Goal: Task Accomplishment & Management: Use online tool/utility

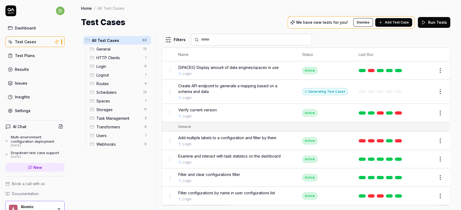
click at [32, 70] on link "Results" at bounding box center [34, 69] width 59 height 11
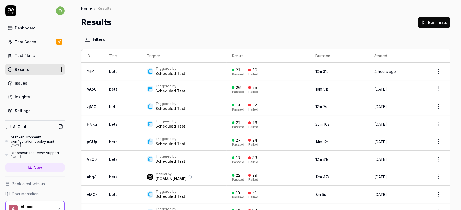
click at [161, 68] on div "Triggered by" at bounding box center [170, 68] width 30 height 4
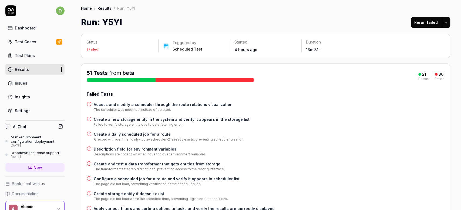
click at [168, 104] on h4 "Access and modify a scheduler through the route relations visualization" at bounding box center [163, 104] width 139 height 6
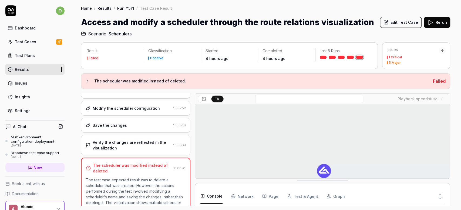
scroll to position [156, 0]
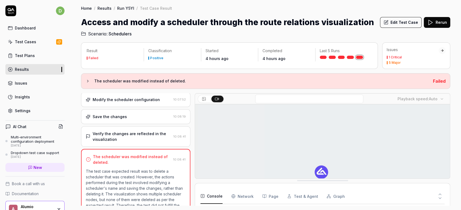
click at [406, 22] on button "Edit Test Case" at bounding box center [401, 22] width 42 height 11
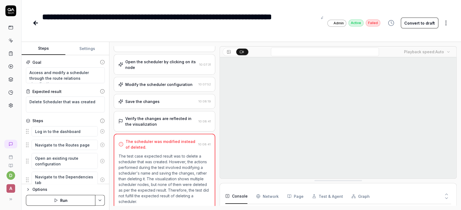
scroll to position [127, 0]
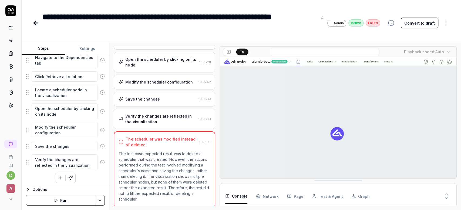
scroll to position [120, 0]
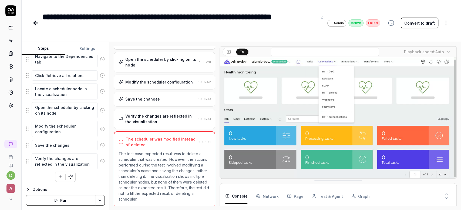
click at [62, 180] on div "Goal Access and modify a scheduler through the route relations visualization Ex…" at bounding box center [65, 119] width 87 height 129
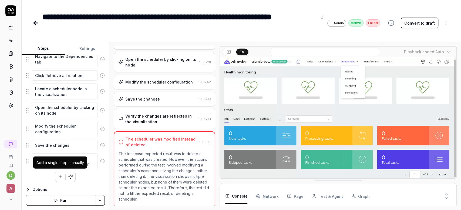
click at [62, 176] on icon "button" at bounding box center [60, 176] width 5 height 5
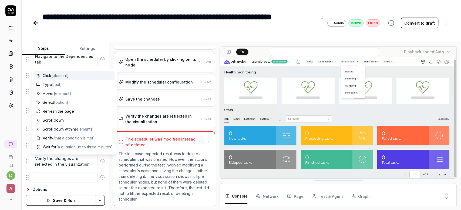
scroll to position [134, 0]
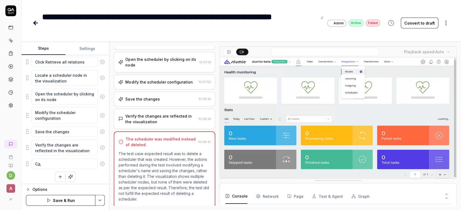
type textarea "С"
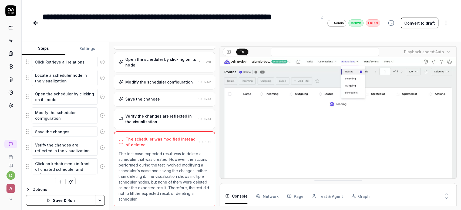
type textarea "Click on kebab menu in front of created scheduler and delete it"
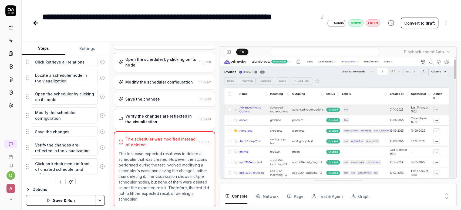
click at [80, 202] on button "Save & Run" at bounding box center [60, 200] width 69 height 11
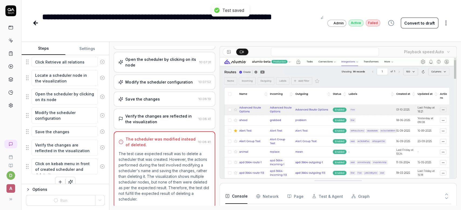
click at [36, 24] on icon at bounding box center [35, 23] width 6 height 6
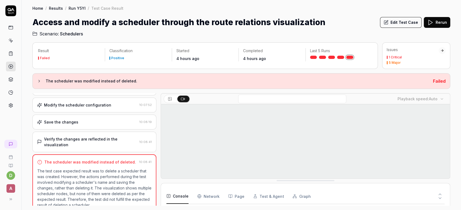
scroll to position [140, 0]
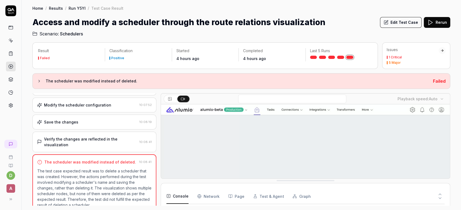
click at [106, 8] on div "Test Case Result" at bounding box center [107, 7] width 32 height 5
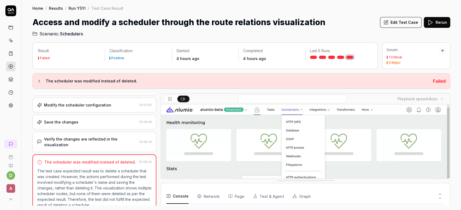
click at [78, 8] on link "Run Y5YI" at bounding box center [77, 7] width 17 height 5
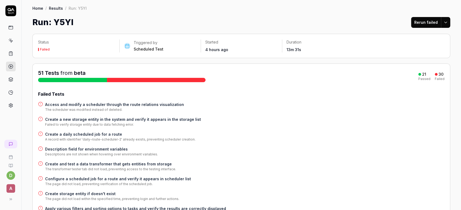
click at [105, 117] on h4 "Create a new storage entity in the system and verify it appears in the storage …" at bounding box center [123, 119] width 156 height 6
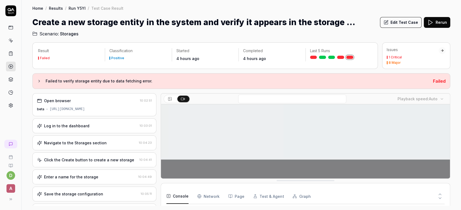
click at [402, 25] on button "Edit Test Case" at bounding box center [401, 22] width 42 height 11
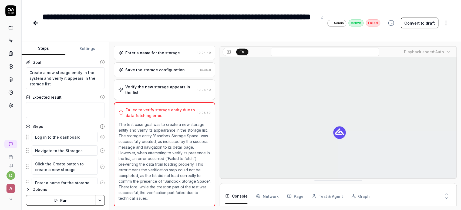
scroll to position [52, 0]
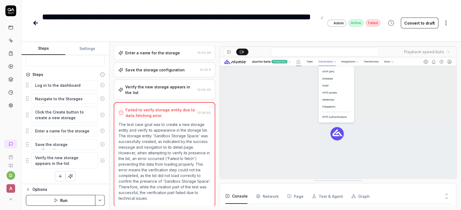
click at [58, 174] on icon "button" at bounding box center [60, 175] width 5 height 5
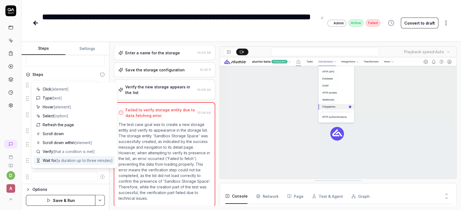
click at [65, 159] on span "[a duration up to three minutes]" at bounding box center [84, 160] width 56 height 5
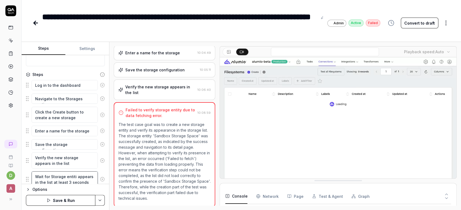
click at [73, 175] on textarea "Wait for Storage entiti appears in the list at least 3 seconds" at bounding box center [65, 179] width 66 height 16
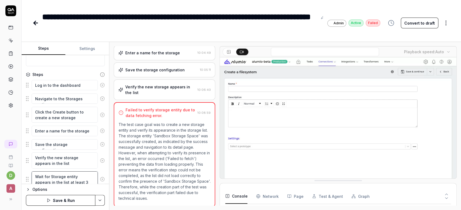
click at [87, 181] on textarea "Wait for Storage entity appears in the list at least 3 seconds" at bounding box center [65, 179] width 66 height 16
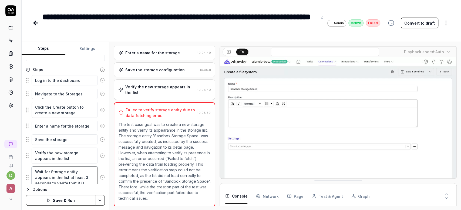
type textarea "Wait for Storage entity appears in the list at least 3 seconds to verify that i…"
click at [91, 202] on button "Save & Run" at bounding box center [60, 200] width 69 height 11
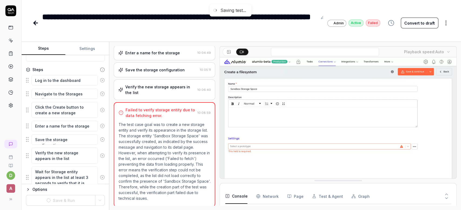
click at [35, 23] on icon at bounding box center [36, 23] width 4 height 0
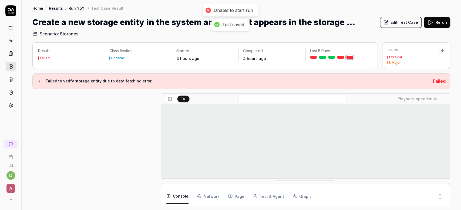
scroll to position [101, 0]
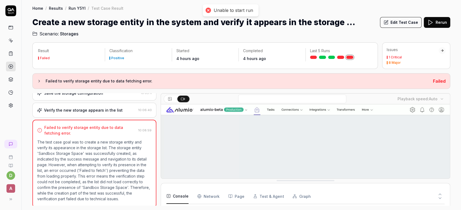
click at [72, 11] on link "Run Y5YI" at bounding box center [77, 7] width 17 height 5
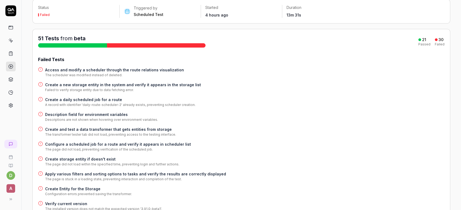
scroll to position [39, 0]
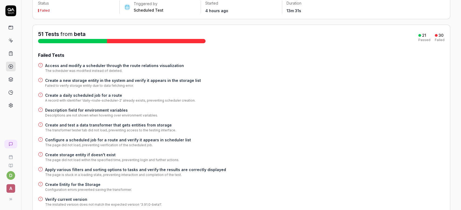
click at [105, 93] on h4 "Create a daily scheduled job for a route" at bounding box center [120, 95] width 150 height 6
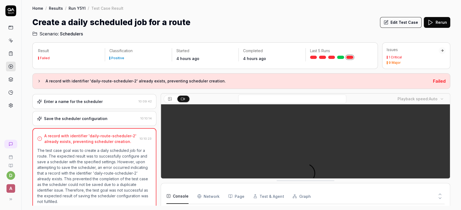
scroll to position [203, 0]
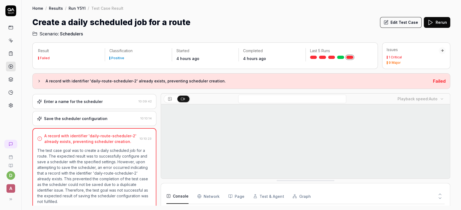
click at [399, 22] on button "Edit Test Case" at bounding box center [401, 22] width 42 height 11
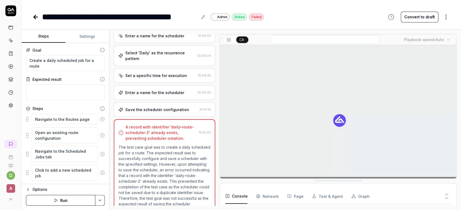
scroll to position [305, 0]
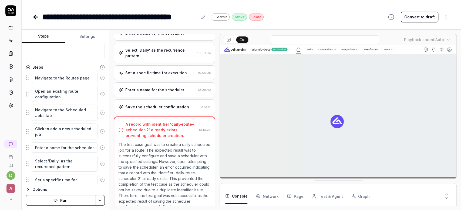
scroll to position [146, 0]
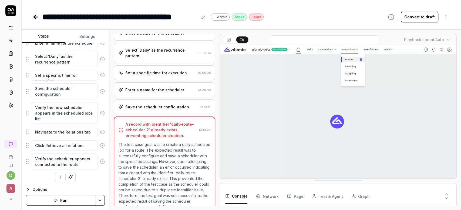
click at [59, 174] on icon "button" at bounding box center [60, 176] width 5 height 5
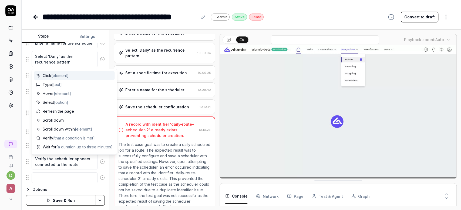
scroll to position [159, 0]
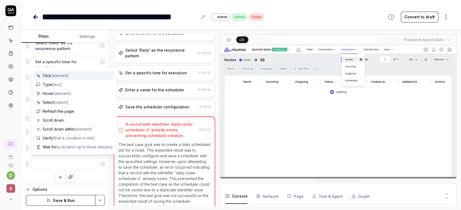
type textarea "ш"
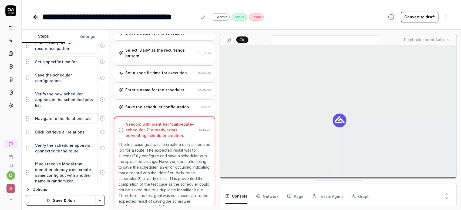
type textarea "If you receive Modal that identifier already exist create same config but with …"
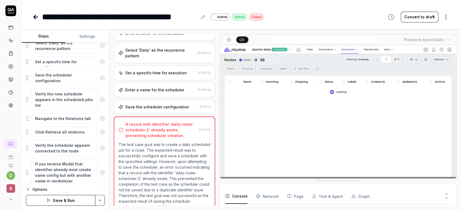
click at [82, 199] on button "Save & Run" at bounding box center [60, 200] width 69 height 11
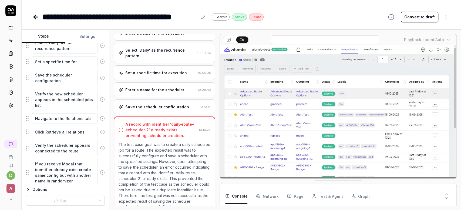
click at [35, 16] on icon at bounding box center [35, 17] width 6 height 6
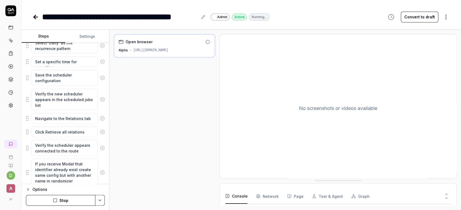
click at [29, 14] on div "**********" at bounding box center [241, 11] width 439 height 23
click at [35, 16] on icon at bounding box center [35, 17] width 6 height 6
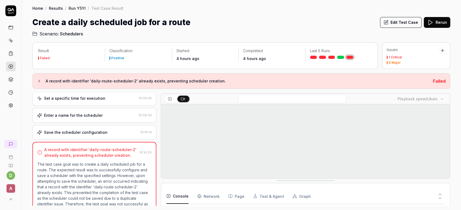
scroll to position [347, 0]
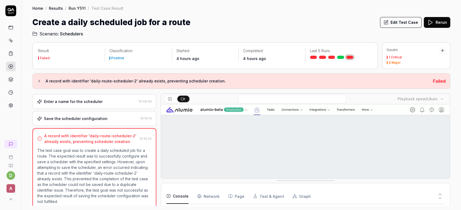
click at [79, 6] on link "Run Y5YI" at bounding box center [77, 7] width 17 height 5
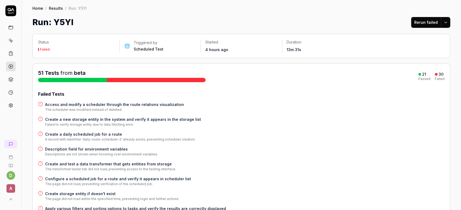
click at [108, 150] on h4 "Description field for environment variables" at bounding box center [101, 149] width 113 height 6
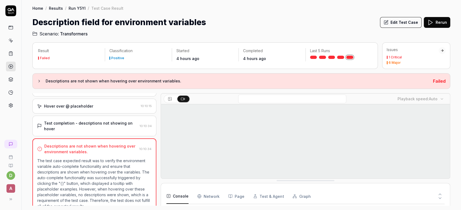
scroll to position [129, 0]
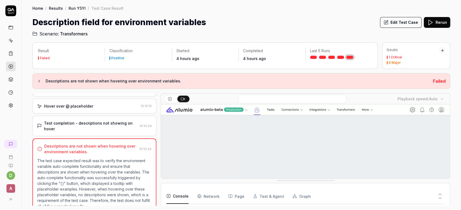
click at [395, 16] on div "Edit Test Case Rerun" at bounding box center [415, 22] width 70 height 12
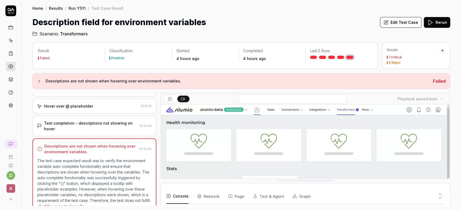
click at [392, 21] on button "Edit Test Case" at bounding box center [401, 22] width 42 height 11
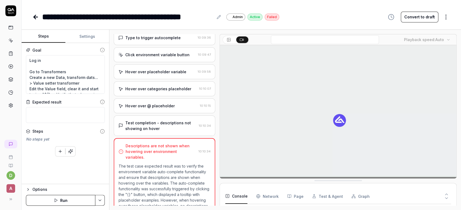
scroll to position [743, 0]
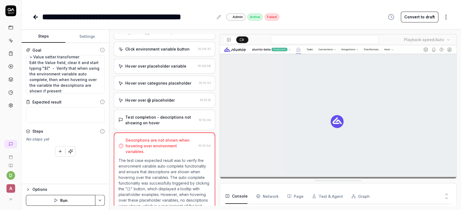
scroll to position [28, 0]
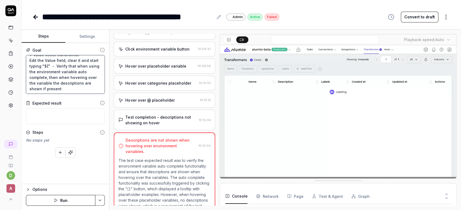
click at [69, 90] on textarea "Log in Go to Transformers Create a new Data, transform dats... > Value setter t…" at bounding box center [65, 74] width 79 height 39
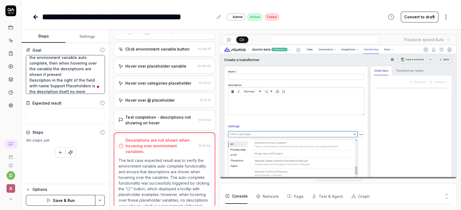
scroll to position [48, 0]
type textarea "Log in Go to Transformers Create a new Data, transform dats... > Value setter t…"
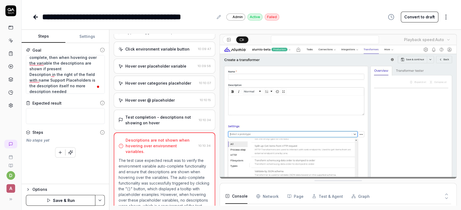
click at [91, 199] on button "Save & Run" at bounding box center [60, 200] width 69 height 11
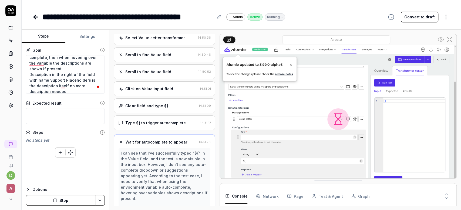
scroll to position [159, 0]
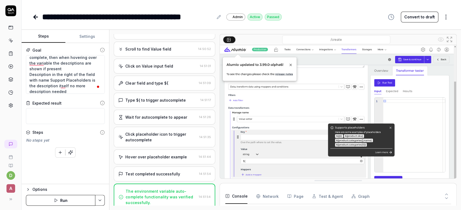
click at [33, 18] on icon at bounding box center [35, 17] width 6 height 6
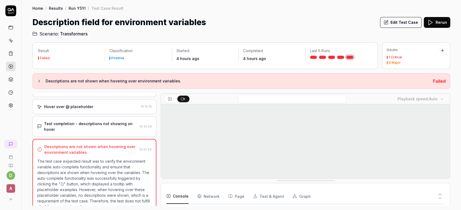
scroll to position [785, 0]
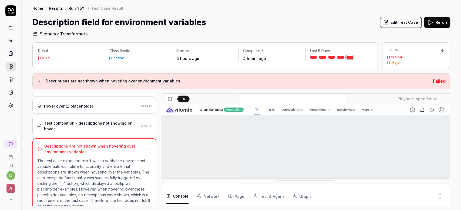
click at [77, 10] on link "Run Y5YI" at bounding box center [77, 7] width 17 height 5
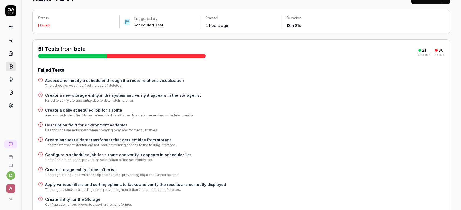
scroll to position [26, 0]
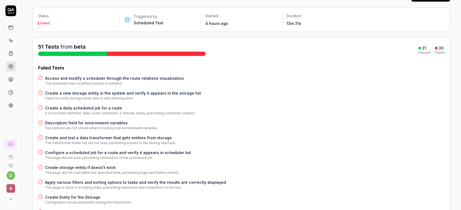
click at [111, 136] on h4 "Create and test a data transformer that gets entities from storage" at bounding box center [110, 138] width 131 height 6
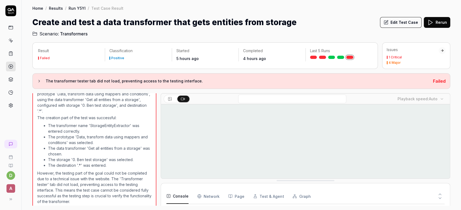
scroll to position [297, 0]
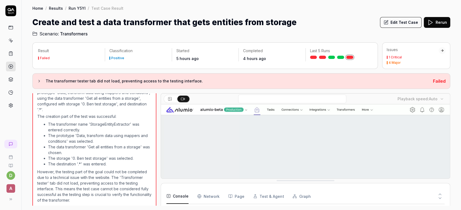
click at [73, 8] on link "Run Y5YI" at bounding box center [77, 7] width 17 height 5
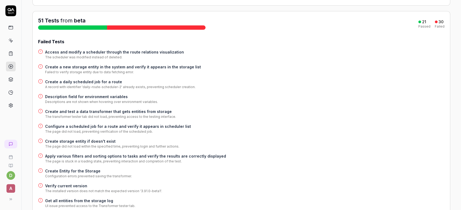
scroll to position [54, 0]
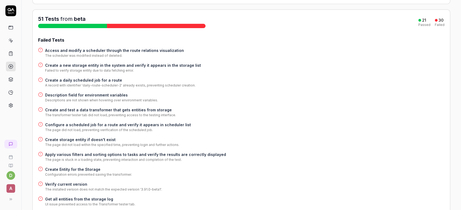
click at [124, 125] on h4 "Configure a scheduled job for a route and verify it appears in scheduler list" at bounding box center [118, 125] width 146 height 6
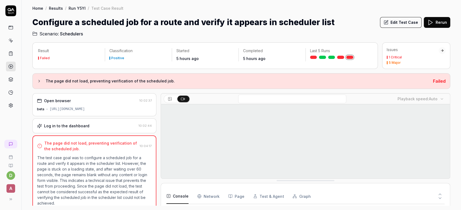
scroll to position [122, 0]
